Goal: Task Accomplishment & Management: Use online tool/utility

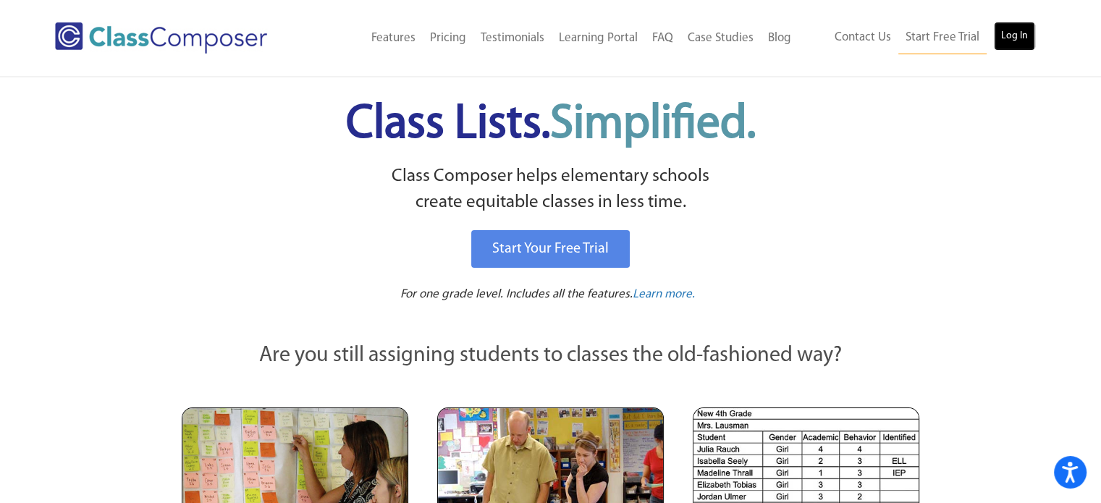
click at [1015, 35] on link "Log In" at bounding box center [1014, 36] width 41 height 29
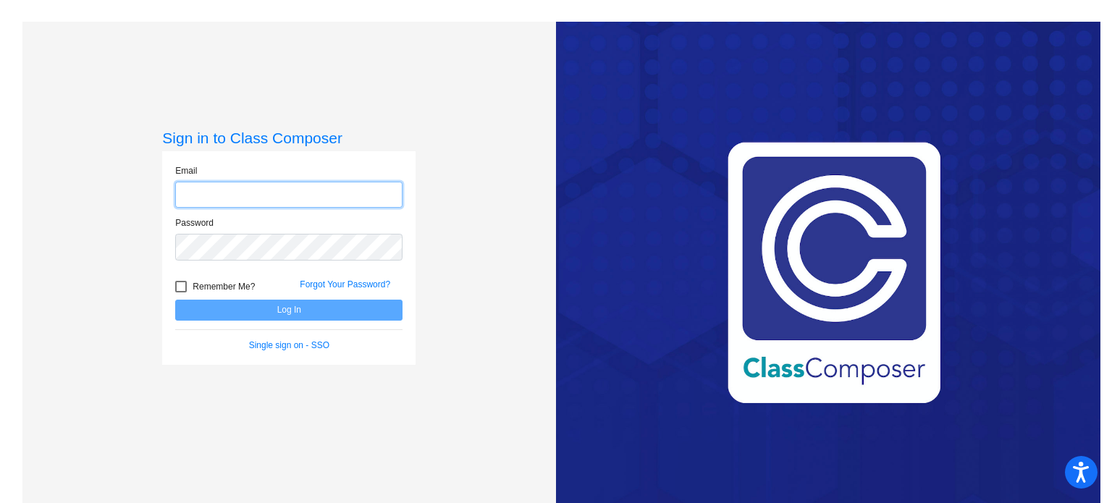
type input "a.chesak@komets.k12.mn.us"
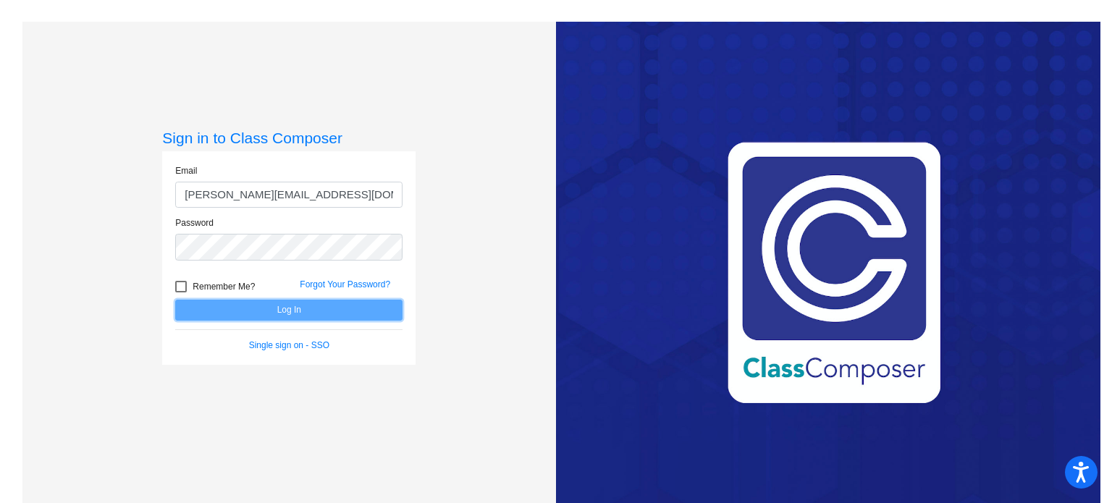
click at [332, 309] on button "Log In" at bounding box center [288, 310] width 227 height 21
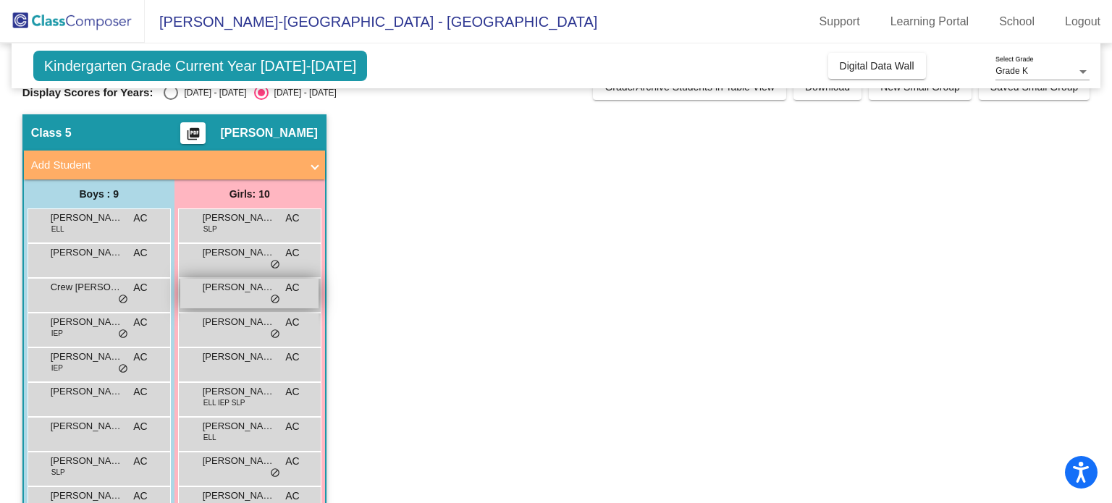
scroll to position [20, 0]
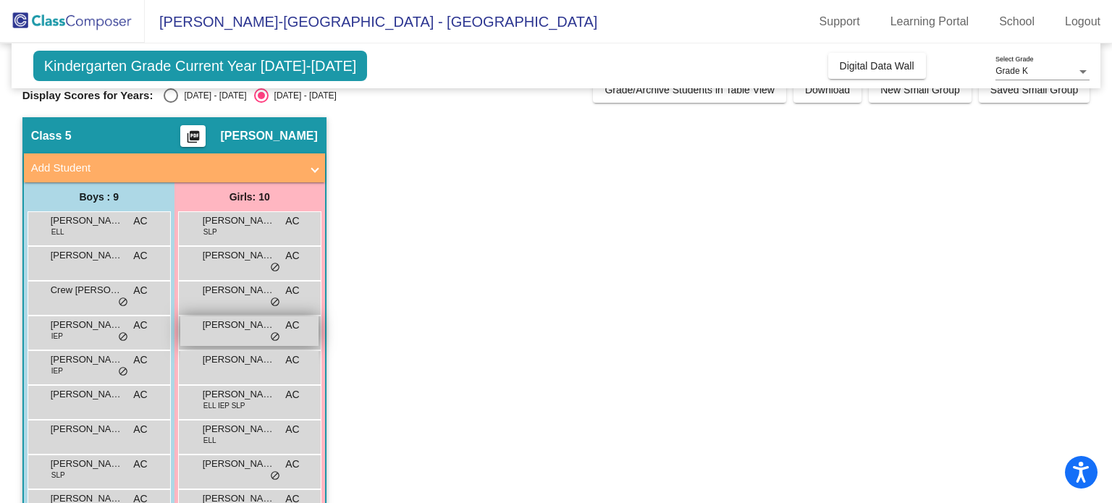
click at [232, 332] on div "Ella Bernatz AC lock do_not_disturb_alt" at bounding box center [249, 331] width 138 height 30
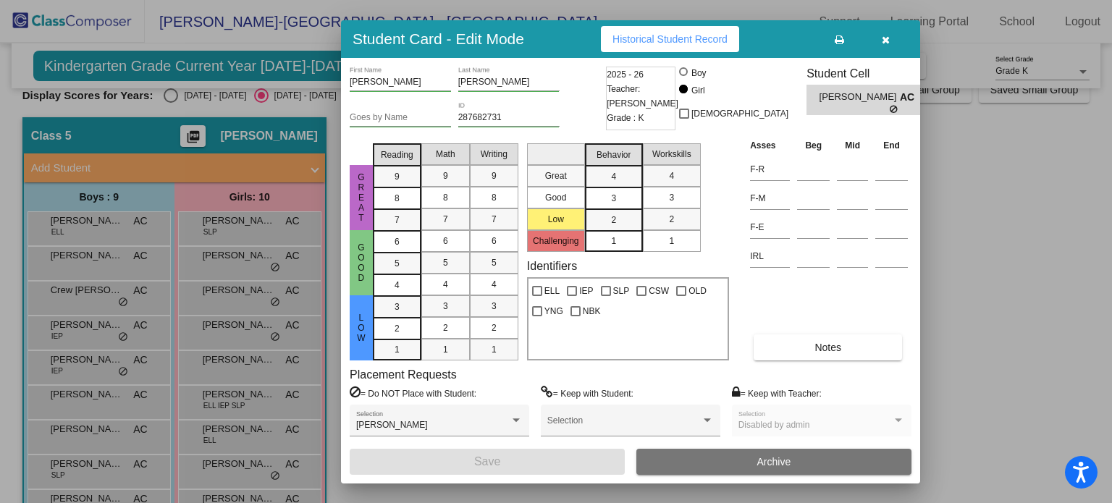
click at [654, 32] on button "Historical Student Record" at bounding box center [670, 39] width 138 height 26
